Goal: Navigation & Orientation: Find specific page/section

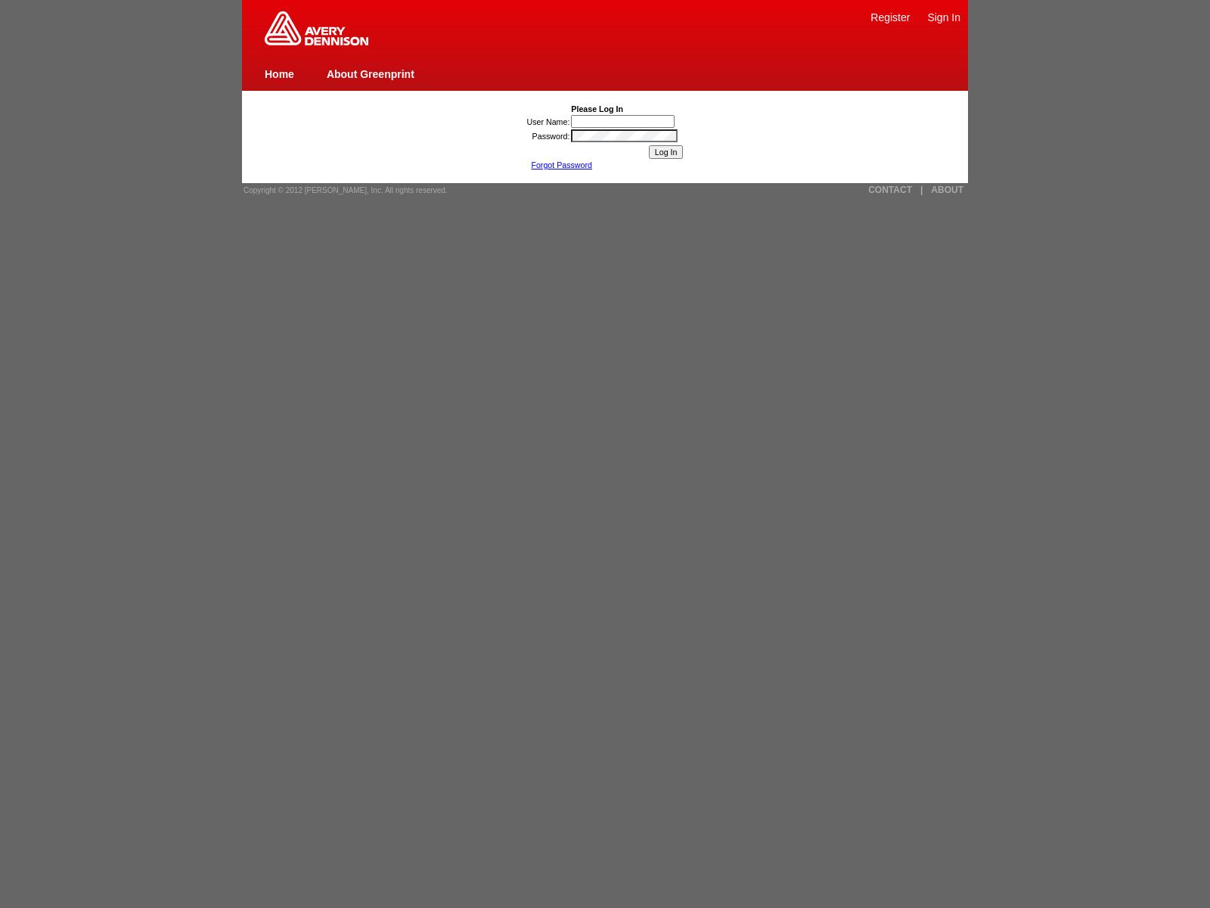
click at [947, 190] on link "ABOUT" at bounding box center [947, 190] width 33 height 11
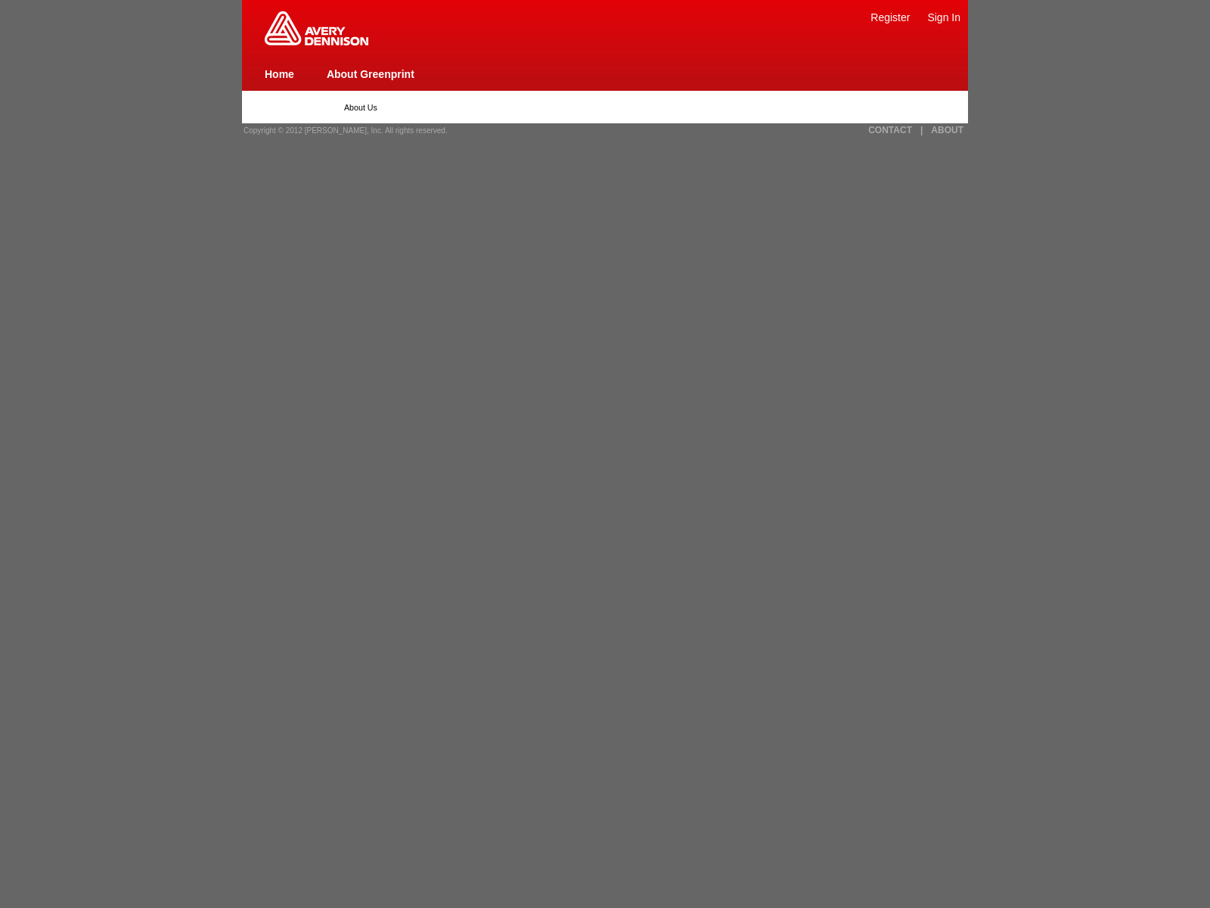
click at [944, 17] on link "Sign In" at bounding box center [943, 17] width 33 height 12
